Goal: Information Seeking & Learning: Find specific fact

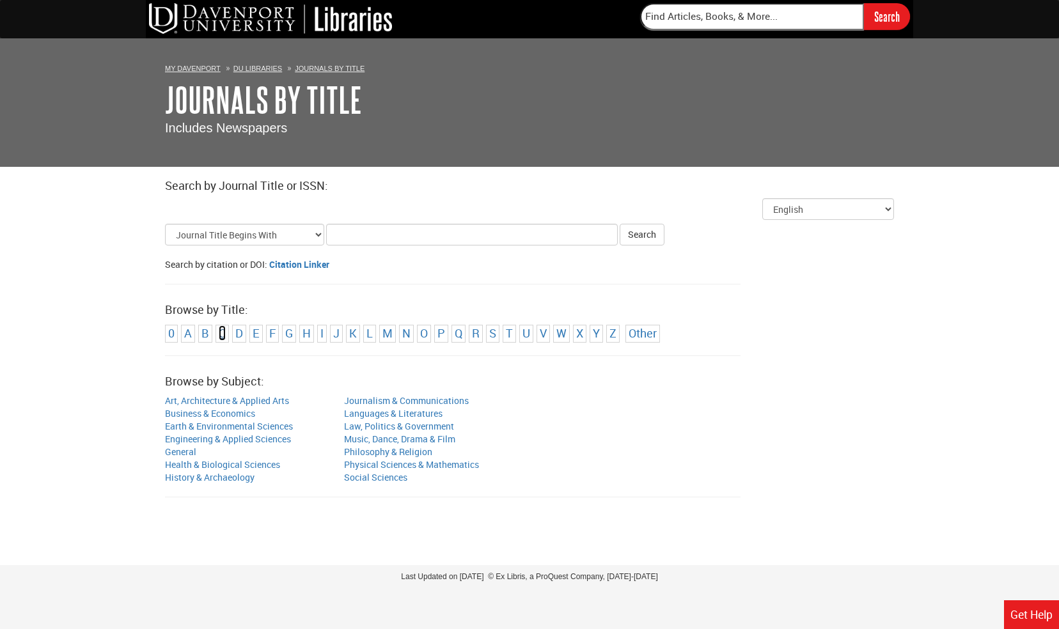
click at [219, 336] on link "C" at bounding box center [222, 332] width 7 height 15
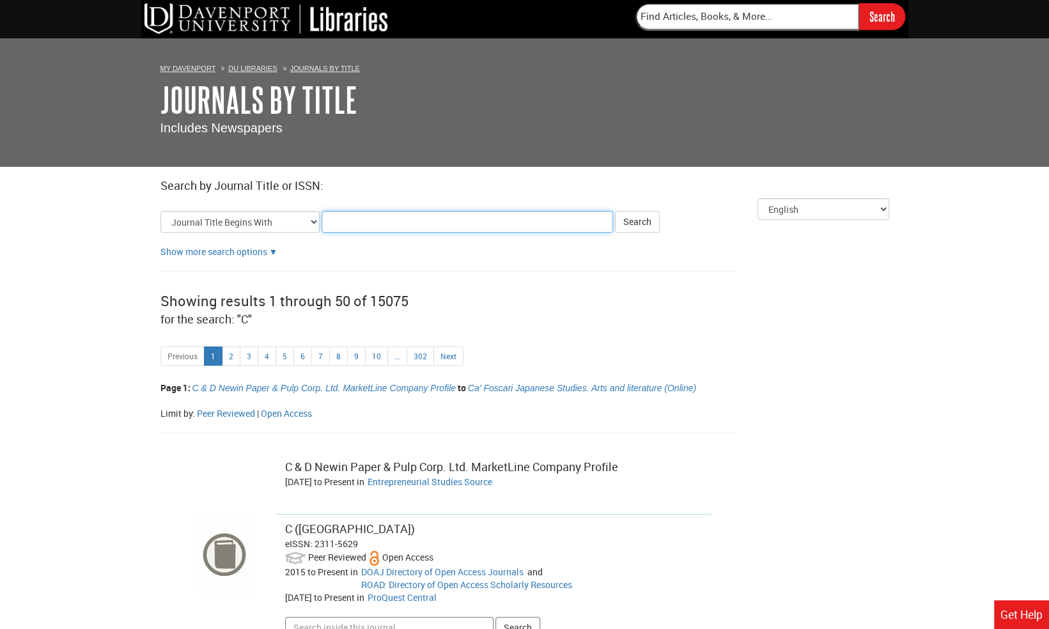
click at [361, 225] on input "Title Search Criteria" at bounding box center [468, 222] width 292 height 22
type input "why nursing theory is important"
click at [646, 224] on button "Search" at bounding box center [637, 222] width 45 height 22
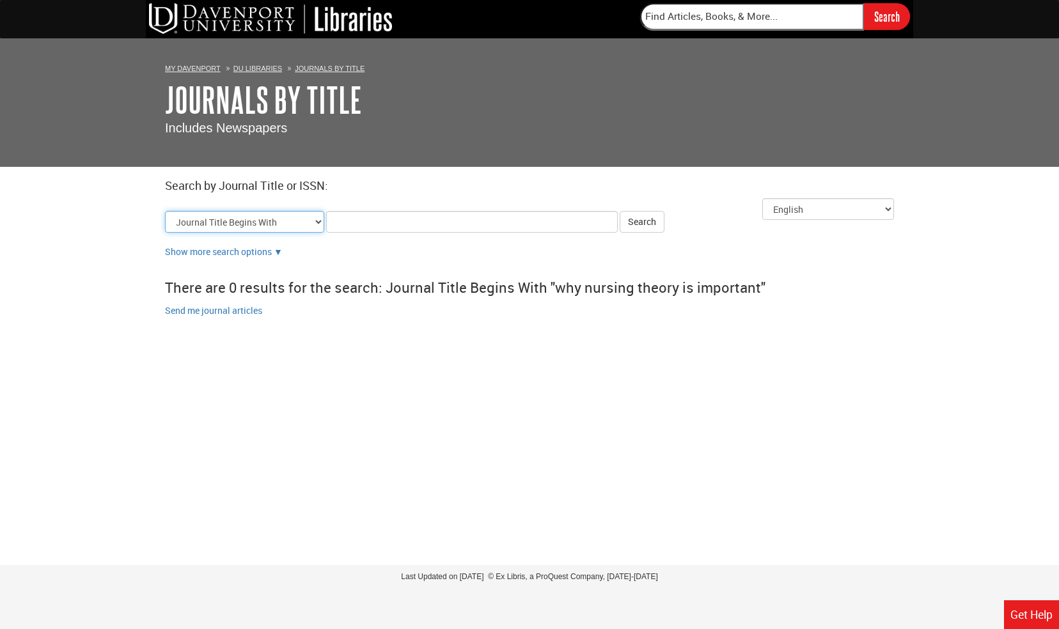
click at [311, 222] on select "Journal Title Begins With Journal Title Equals Journal Title Contains All Words…" at bounding box center [244, 222] width 159 height 22
click at [338, 246] on div "Show more search options ▼" at bounding box center [529, 252] width 729 height 13
click at [205, 68] on link "My Davenport" at bounding box center [193, 69] width 56 height 8
